Goal: Transaction & Acquisition: Purchase product/service

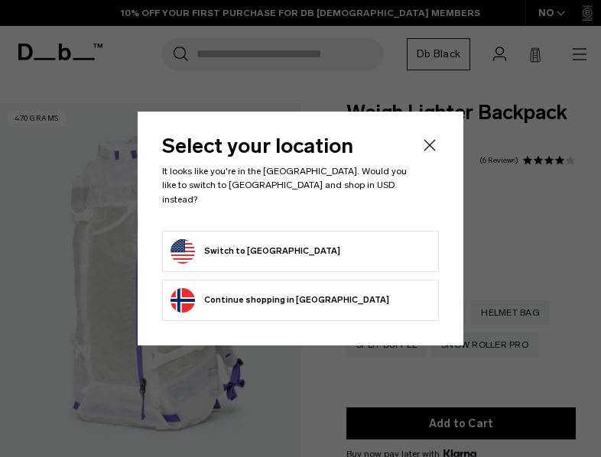
click at [428, 150] on icon "Close" at bounding box center [430, 145] width 18 height 18
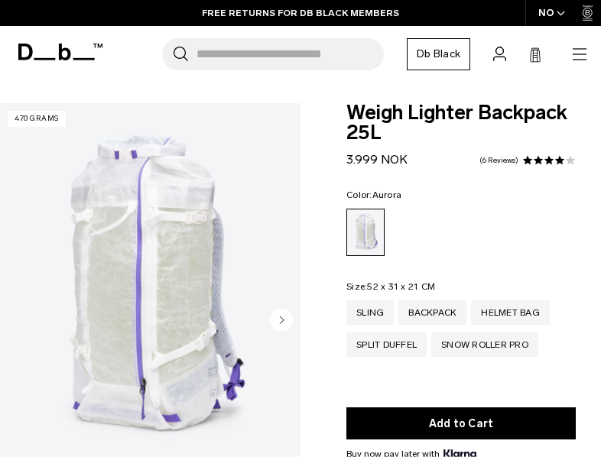
click at [283, 317] on circle "Next slide" at bounding box center [281, 319] width 23 height 23
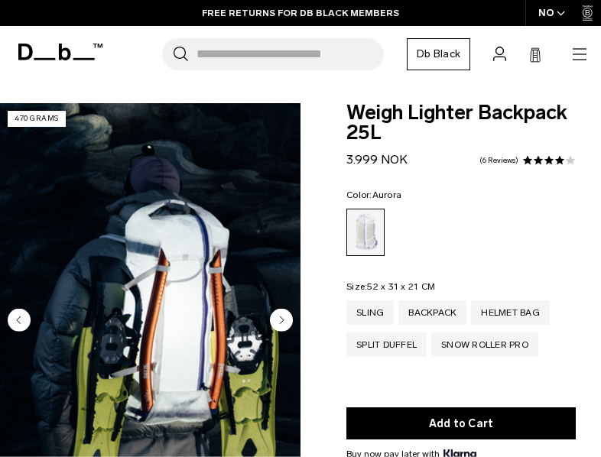
scroll to position [0, 41]
click at [283, 317] on circle "Next slide" at bounding box center [281, 319] width 23 height 23
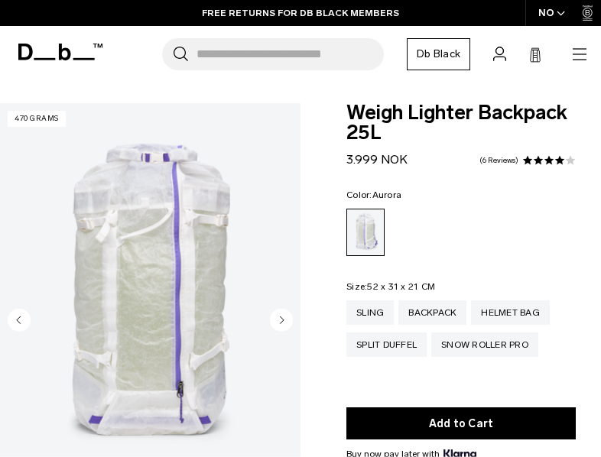
scroll to position [0, 81]
click at [283, 317] on circle "Next slide" at bounding box center [281, 319] width 23 height 23
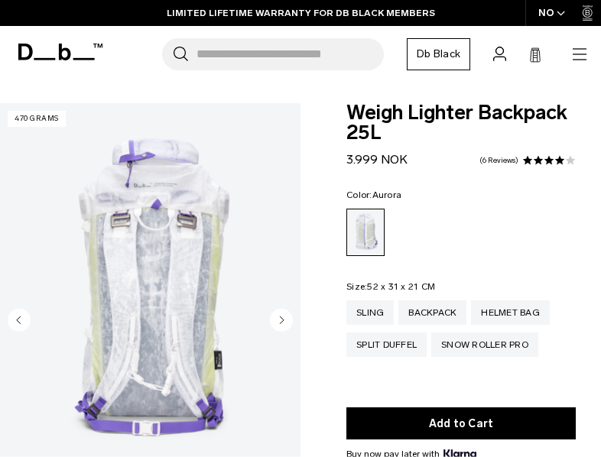
scroll to position [0, 122]
click at [284, 317] on circle "Next slide" at bounding box center [281, 319] width 23 height 23
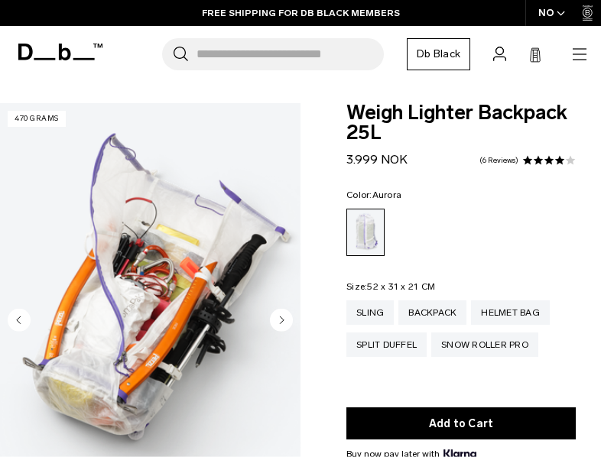
scroll to position [0, 0]
click at [288, 317] on circle "Next slide" at bounding box center [281, 319] width 23 height 23
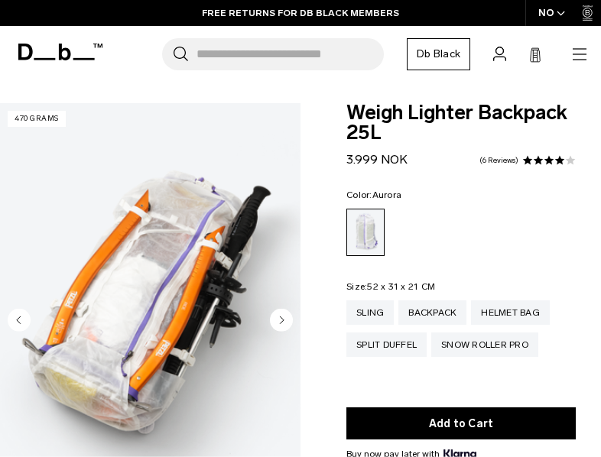
scroll to position [0, 203]
click at [288, 316] on circle "Next slide" at bounding box center [281, 319] width 23 height 23
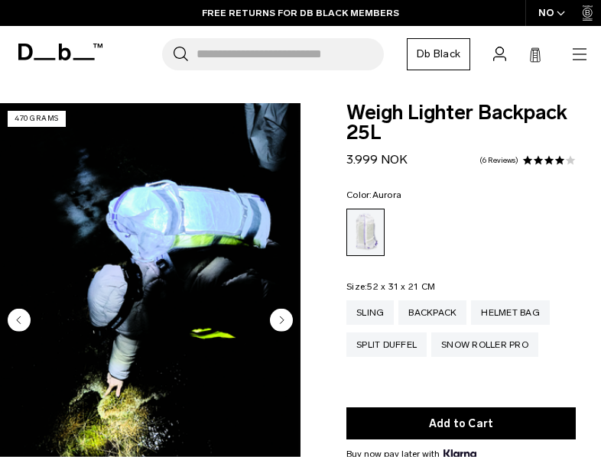
scroll to position [0, 243]
click at [288, 316] on circle "Next slide" at bounding box center [281, 319] width 23 height 23
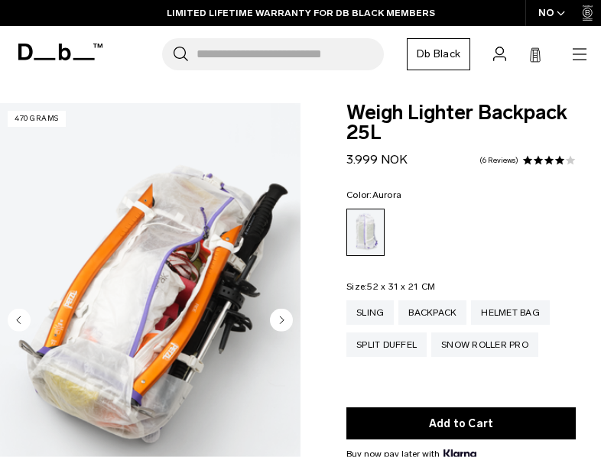
click at [289, 317] on circle "Next slide" at bounding box center [281, 319] width 23 height 23
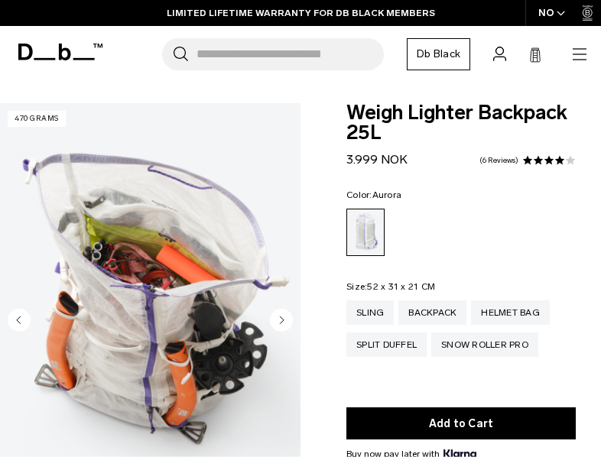
scroll to position [0, 324]
click at [18, 320] on icon "Previous slide" at bounding box center [19, 320] width 4 height 7
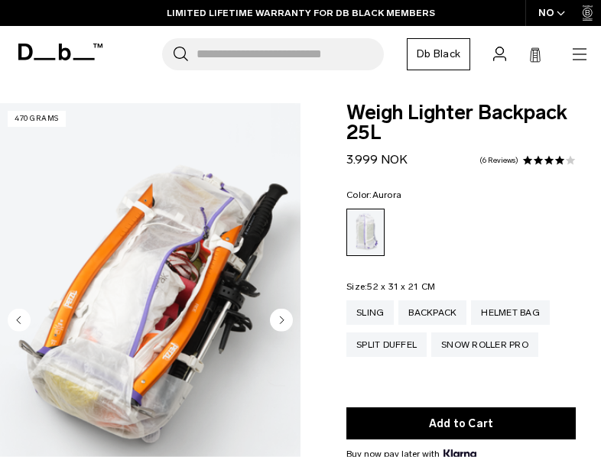
scroll to position [0, 284]
click at [285, 319] on circle "Next slide" at bounding box center [281, 319] width 23 height 23
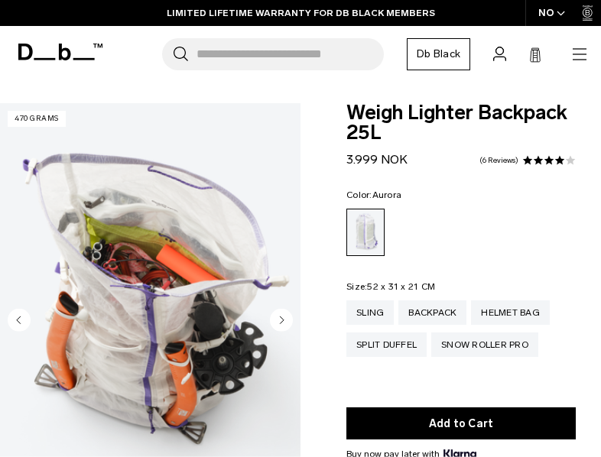
scroll to position [0, 324]
click at [285, 320] on circle "Next slide" at bounding box center [281, 319] width 23 height 23
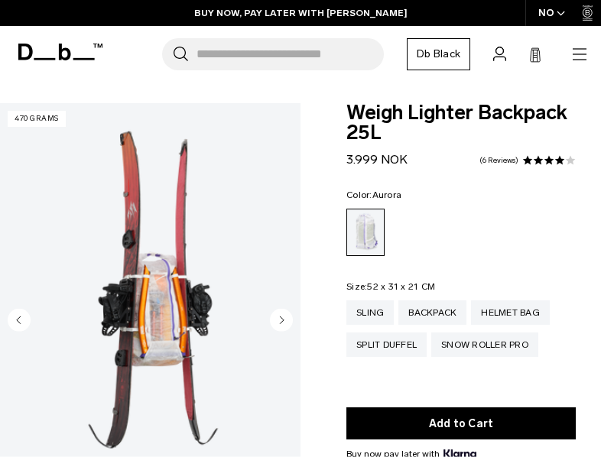
scroll to position [0, 365]
click at [285, 320] on circle "Next slide" at bounding box center [281, 319] width 23 height 23
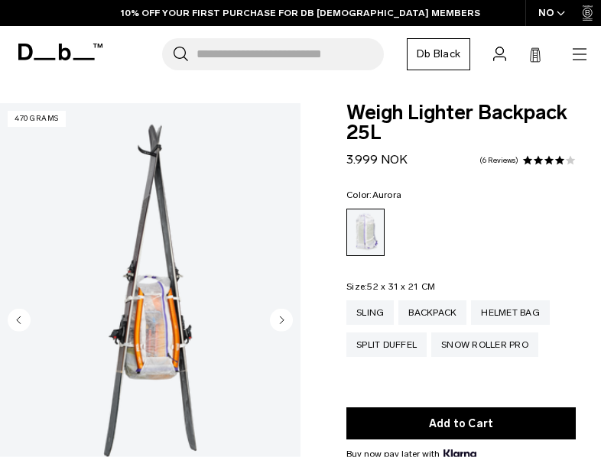
click at [285, 320] on circle "Next slide" at bounding box center [281, 319] width 23 height 23
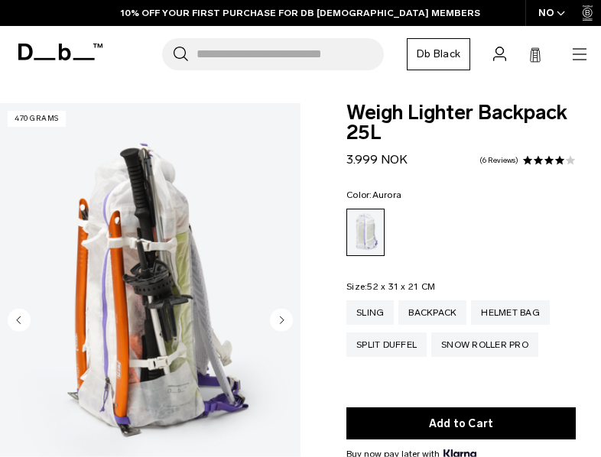
scroll to position [0, 446]
click at [285, 320] on circle "Next slide" at bounding box center [281, 319] width 23 height 23
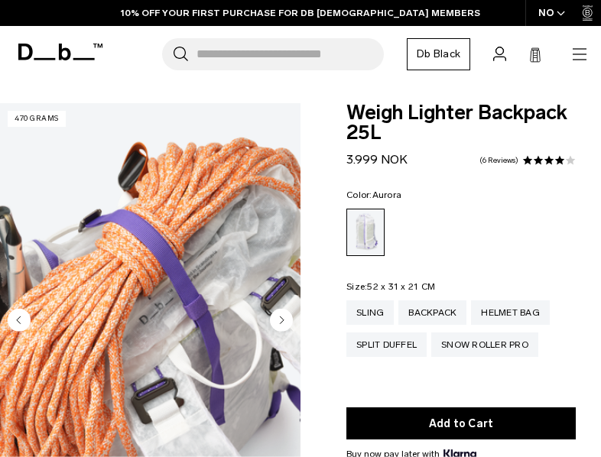
click at [285, 320] on circle "Next slide" at bounding box center [281, 319] width 23 height 23
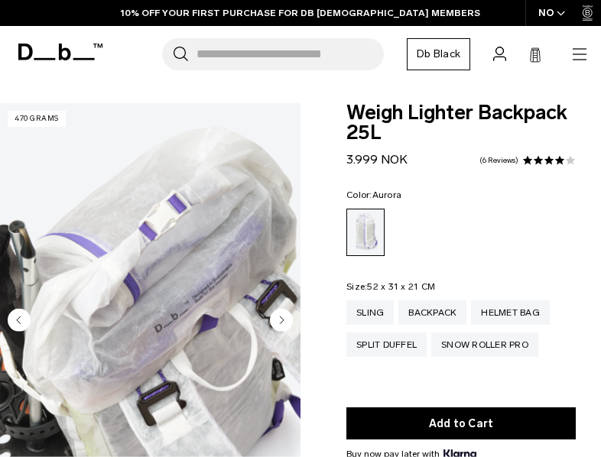
click at [285, 320] on circle "Next slide" at bounding box center [281, 319] width 23 height 23
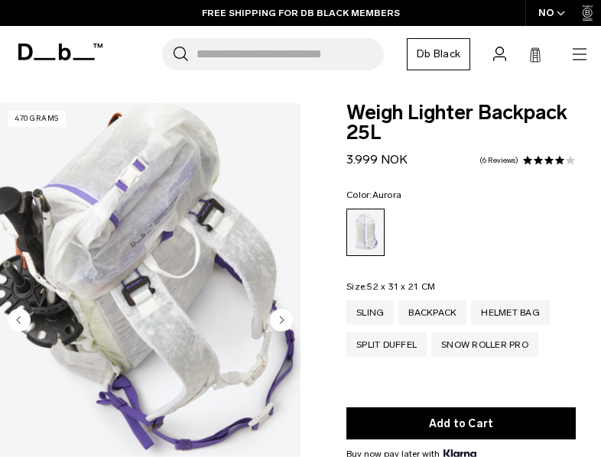
click at [285, 320] on circle "Next slide" at bounding box center [281, 319] width 23 height 23
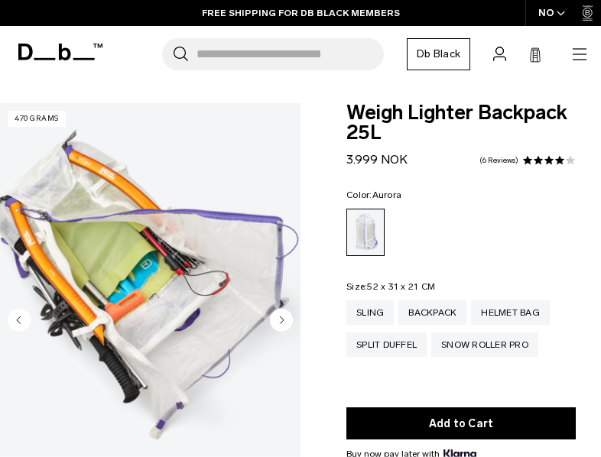
click at [285, 320] on circle "Next slide" at bounding box center [281, 319] width 23 height 23
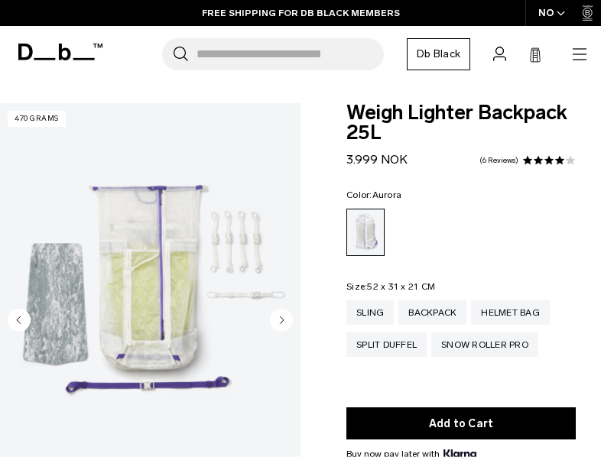
click at [285, 320] on circle "Next slide" at bounding box center [281, 319] width 23 height 23
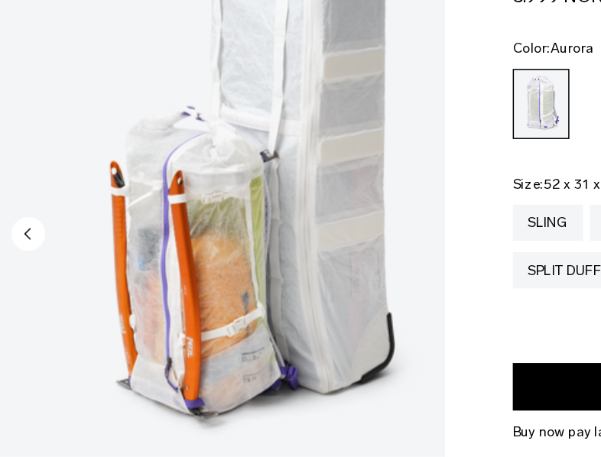
scroll to position [14, 0]
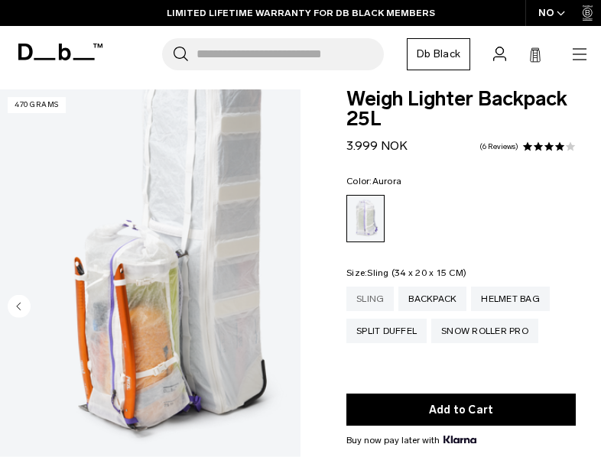
click at [363, 300] on div "Sling" at bounding box center [369, 299] width 47 height 24
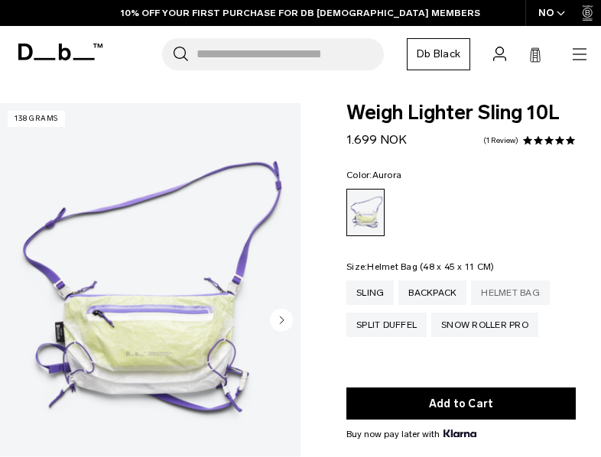
click at [491, 294] on div "Helmet Bag" at bounding box center [510, 293] width 79 height 24
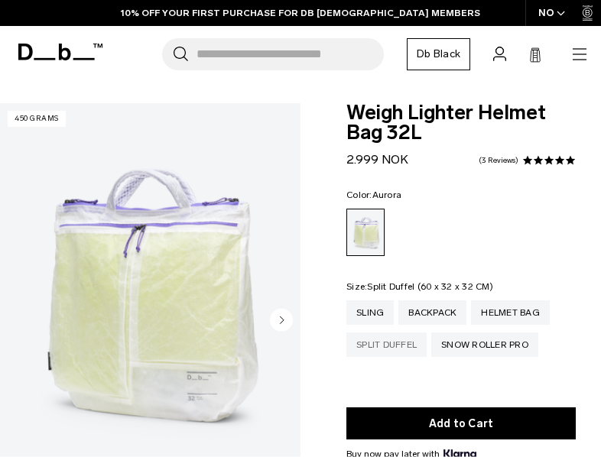
click at [387, 342] on div "Split Duffel" at bounding box center [386, 345] width 80 height 24
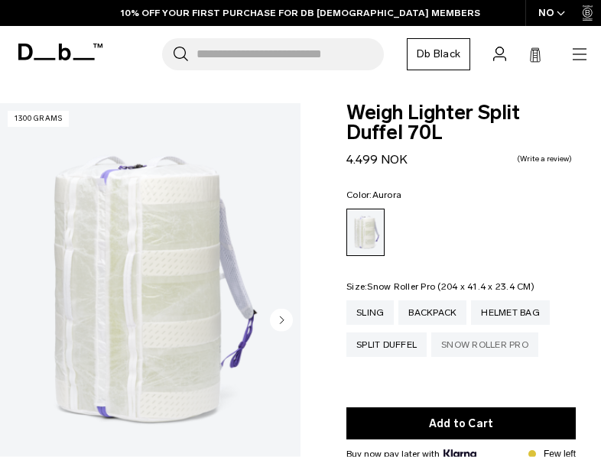
click at [470, 349] on div "Snow Roller Pro" at bounding box center [484, 345] width 107 height 24
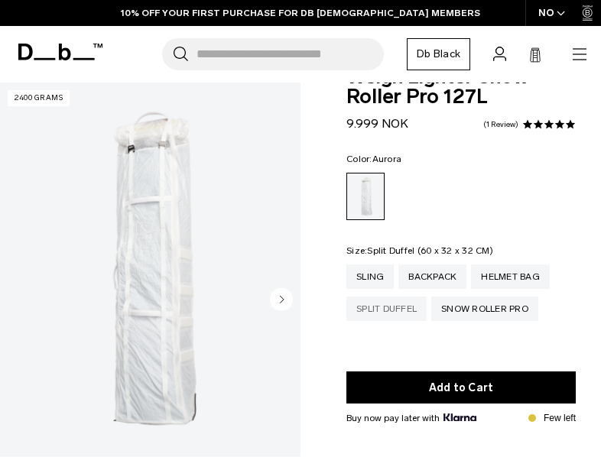
click at [399, 319] on div "Split Duffel" at bounding box center [386, 309] width 80 height 24
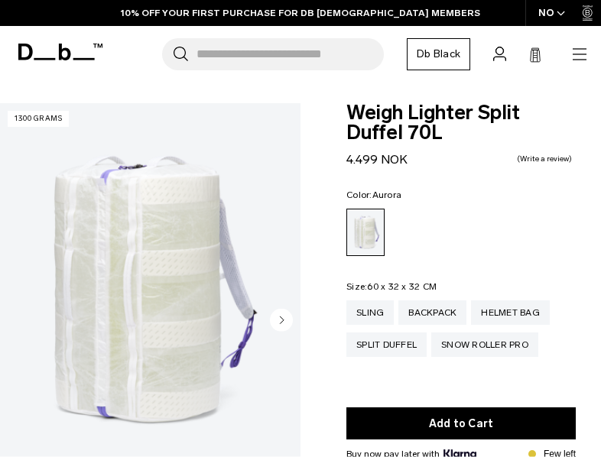
click at [285, 324] on circle "Next slide" at bounding box center [281, 319] width 23 height 23
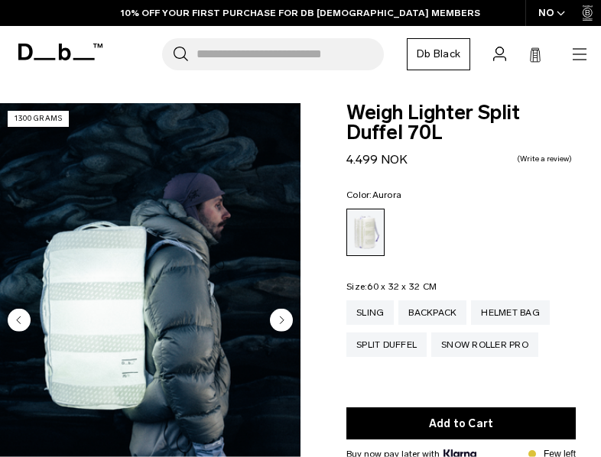
scroll to position [0, 41]
click at [285, 324] on circle "Next slide" at bounding box center [281, 319] width 23 height 23
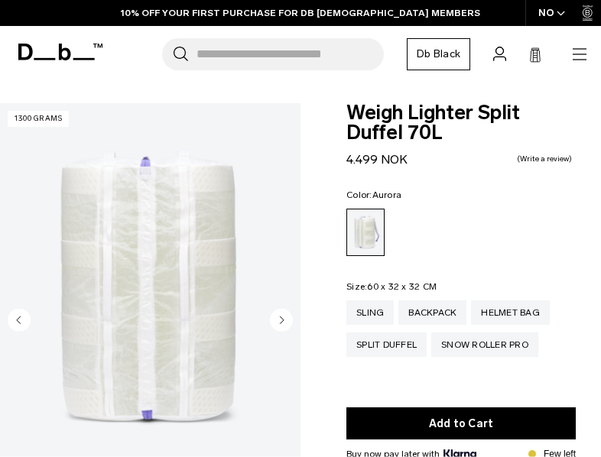
scroll to position [0, 81]
click at [285, 324] on circle "Next slide" at bounding box center [281, 319] width 23 height 23
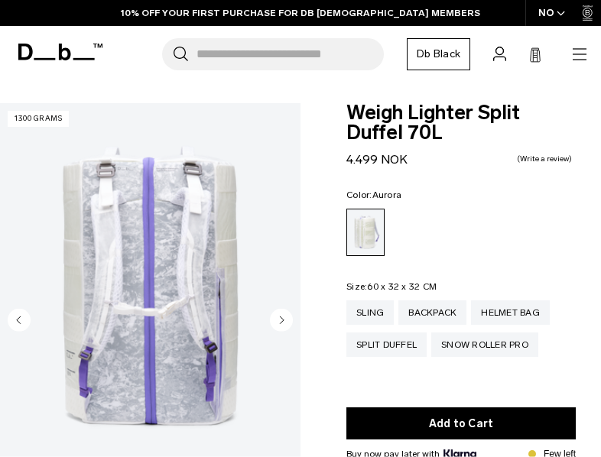
scroll to position [0, 122]
click at [285, 324] on circle "Next slide" at bounding box center [281, 319] width 23 height 23
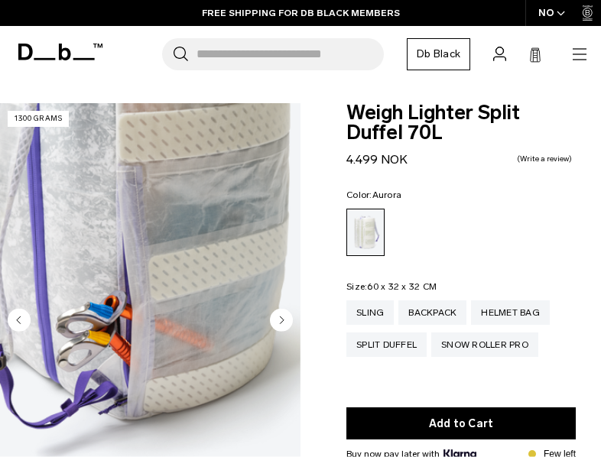
click at [285, 324] on circle "Next slide" at bounding box center [281, 319] width 23 height 23
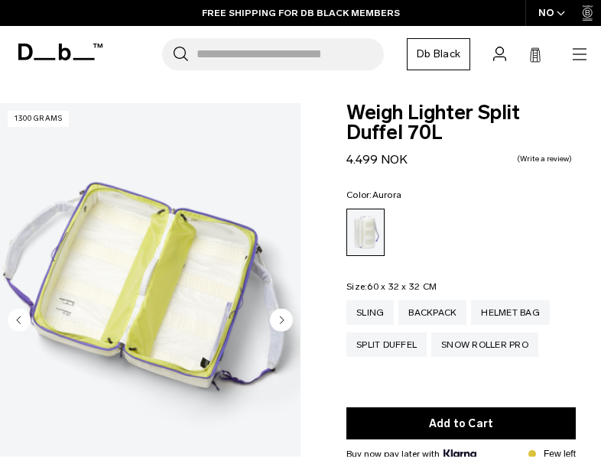
click at [285, 324] on circle "Next slide" at bounding box center [281, 319] width 23 height 23
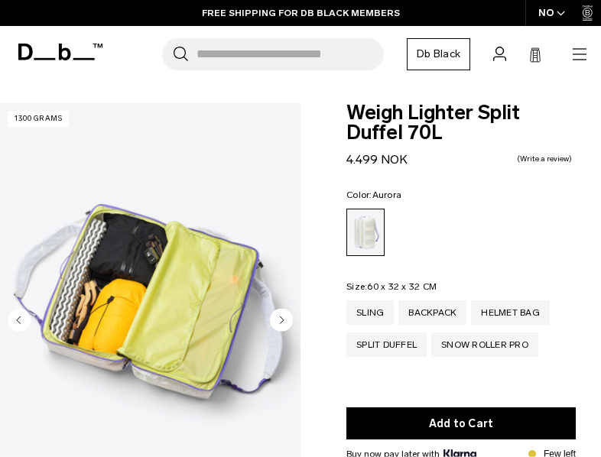
scroll to position [0, 206]
click at [18, 314] on circle "Previous slide" at bounding box center [19, 319] width 23 height 23
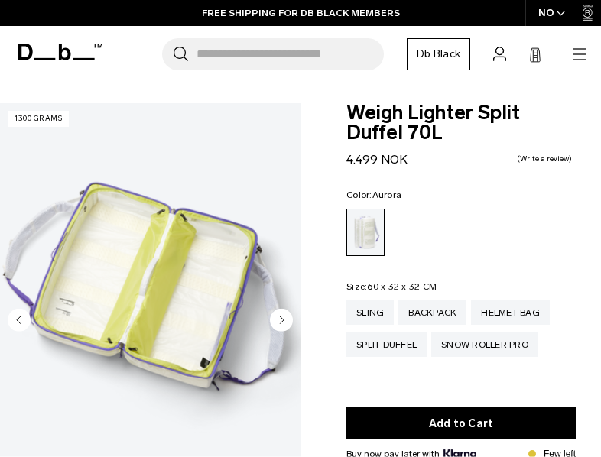
scroll to position [0, 203]
click at [282, 321] on icon "Next slide" at bounding box center [283, 320] width 4 height 7
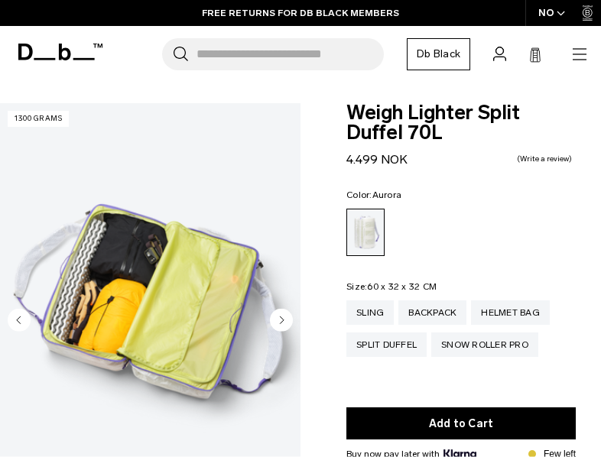
click at [282, 321] on icon "Next slide" at bounding box center [283, 320] width 4 height 7
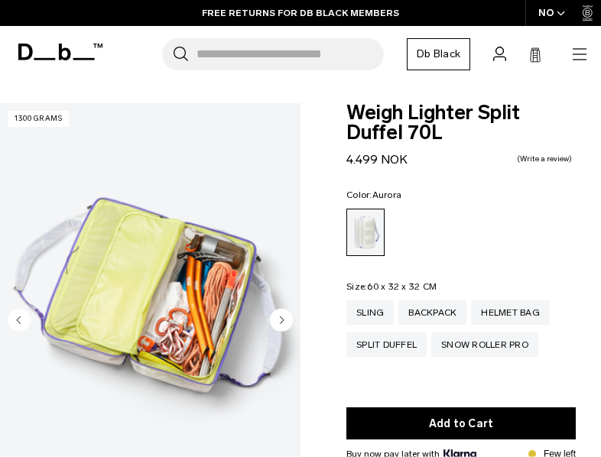
click at [282, 321] on icon "Next slide" at bounding box center [283, 320] width 4 height 7
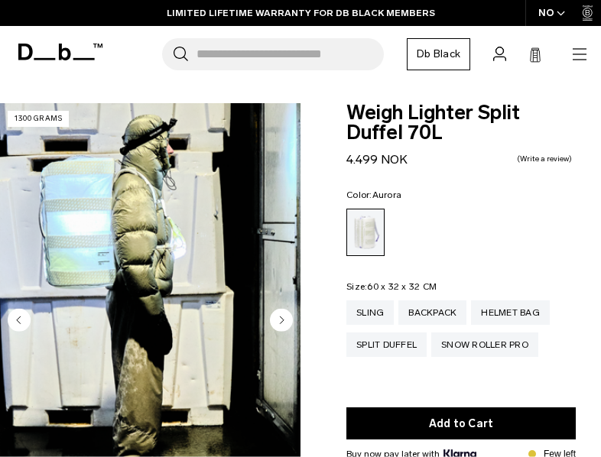
click at [281, 320] on icon "Next slide" at bounding box center [283, 320] width 4 height 7
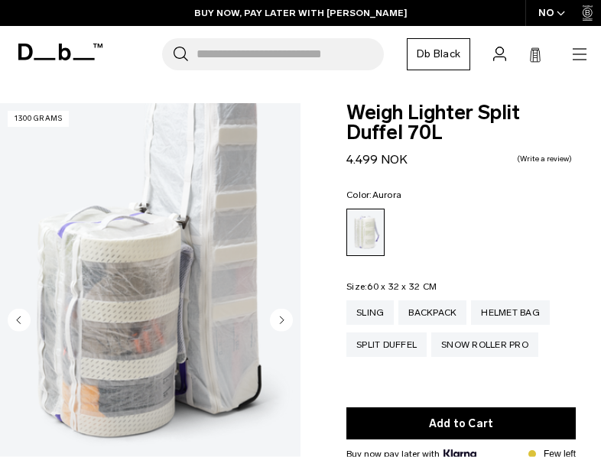
click at [281, 320] on icon "Next slide" at bounding box center [283, 320] width 4 height 7
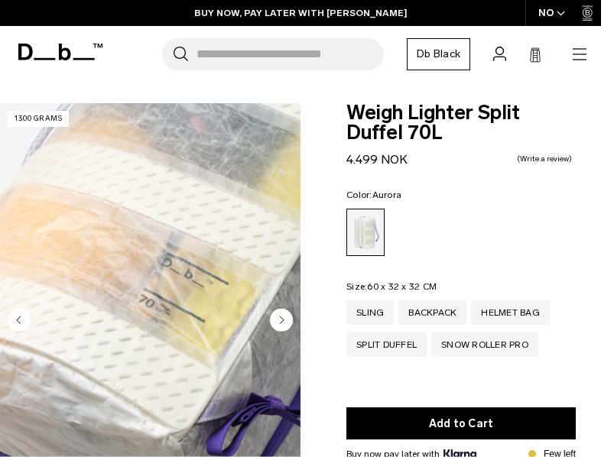
click at [281, 320] on icon "Next slide" at bounding box center [283, 320] width 4 height 7
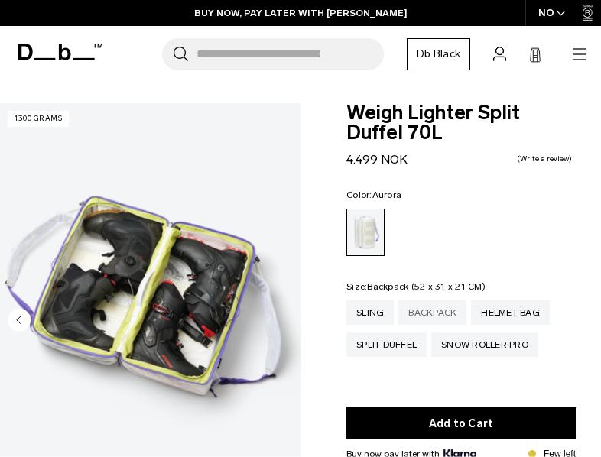
click at [415, 321] on div "Backpack" at bounding box center [432, 313] width 68 height 24
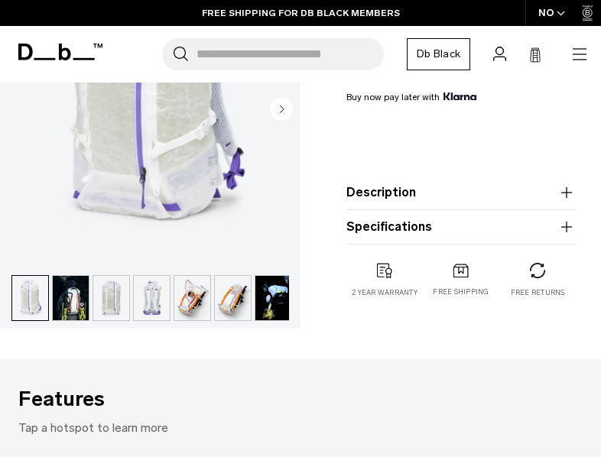
scroll to position [359, 0]
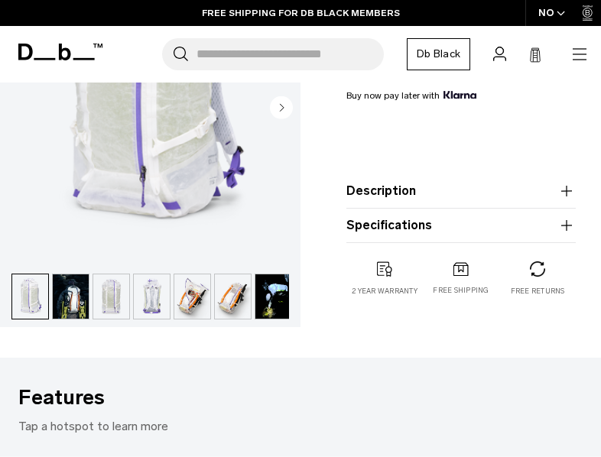
click at [427, 195] on button "Description" at bounding box center [460, 191] width 229 height 18
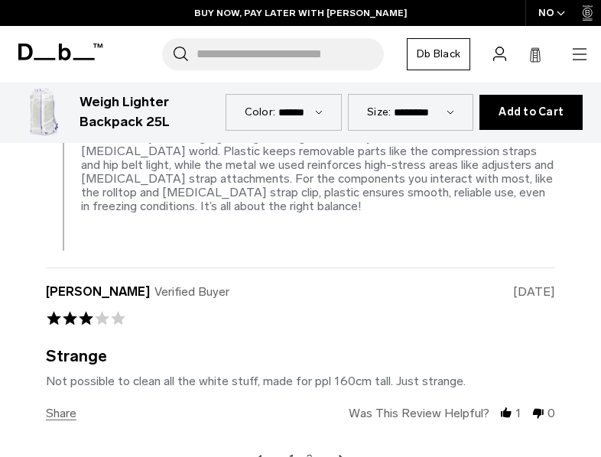
scroll to position [3585, 0]
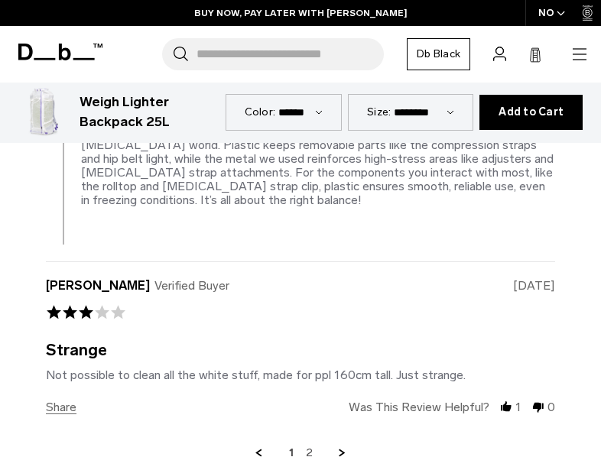
click at [340, 447] on link "Next Page" at bounding box center [343, 454] width 14 height 14
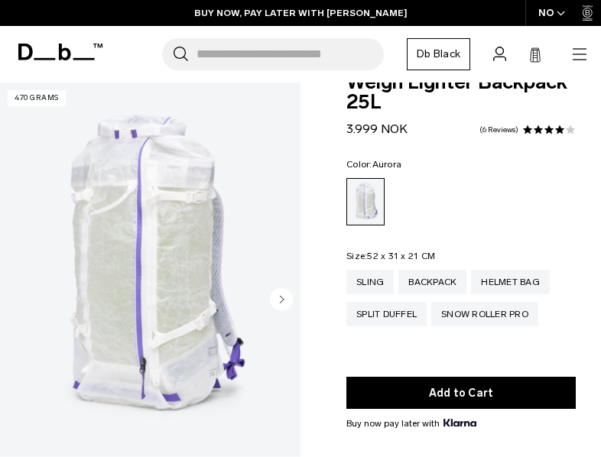
scroll to position [31, 0]
